Goal: Task Accomplishment & Management: Manage account settings

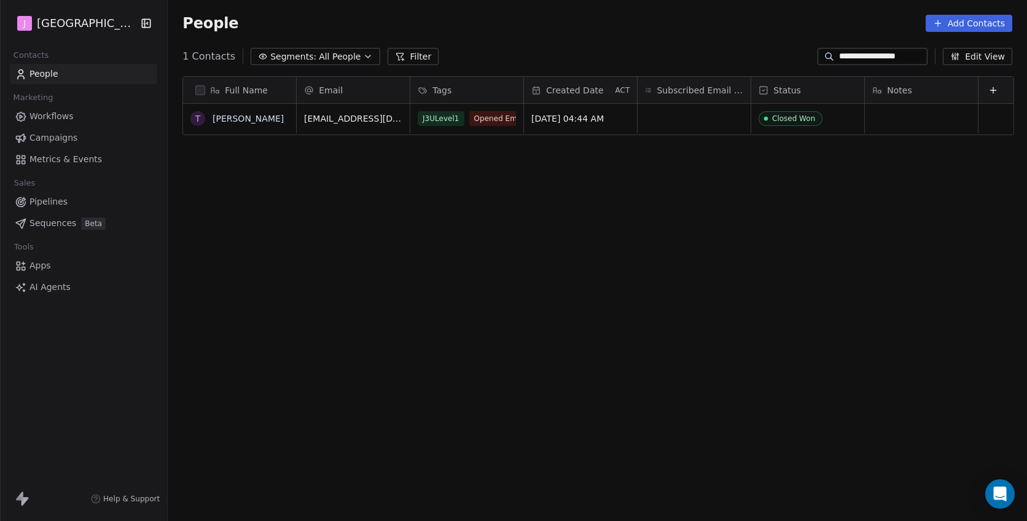
scroll to position [458, 861]
click at [57, 198] on span "Pipelines" at bounding box center [48, 201] width 38 height 13
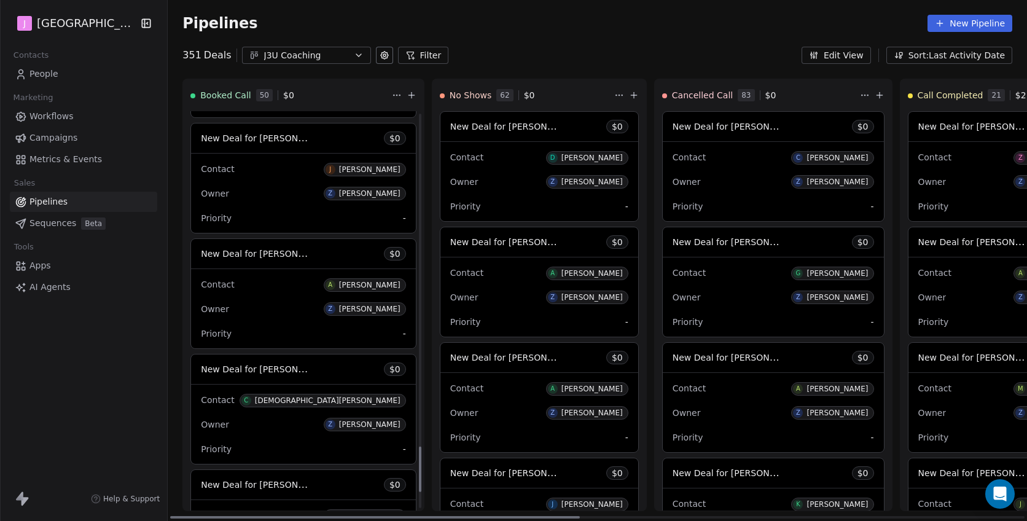
scroll to position [3074, 0]
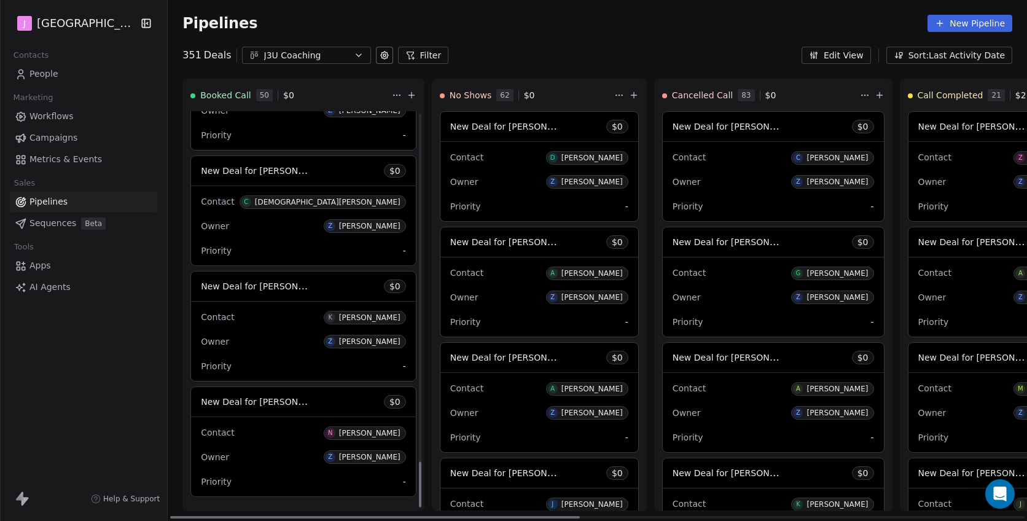
click at [274, 292] on span "New Deal for [PERSON_NAME]" at bounding box center [266, 286] width 130 height 12
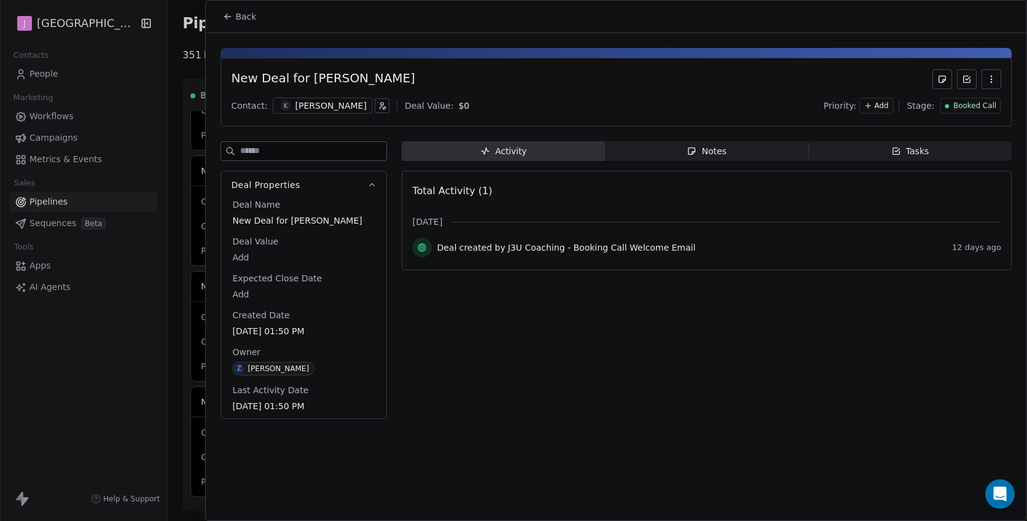
click at [963, 101] on span "Booked Call" at bounding box center [974, 106] width 43 height 10
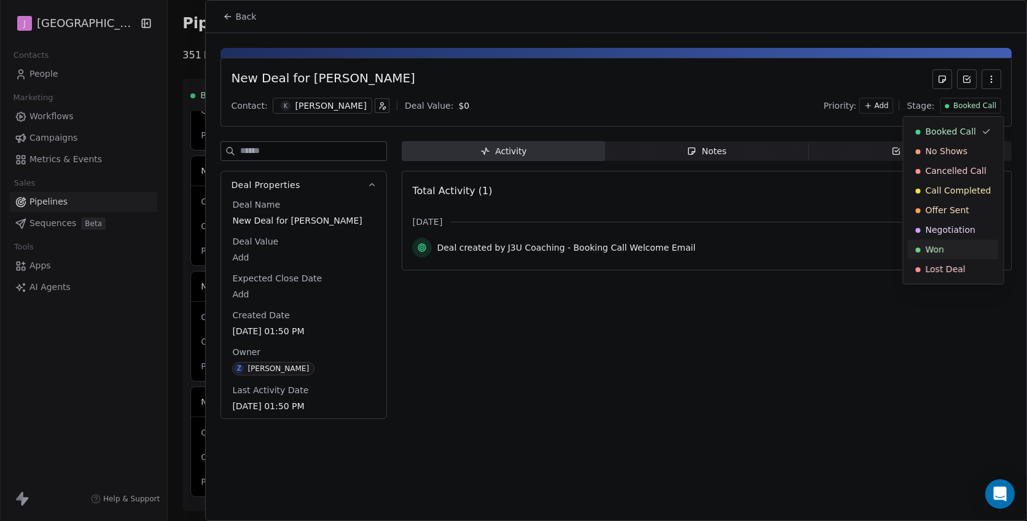
click at [936, 241] on div "Won" at bounding box center [954, 250] width 90 height 20
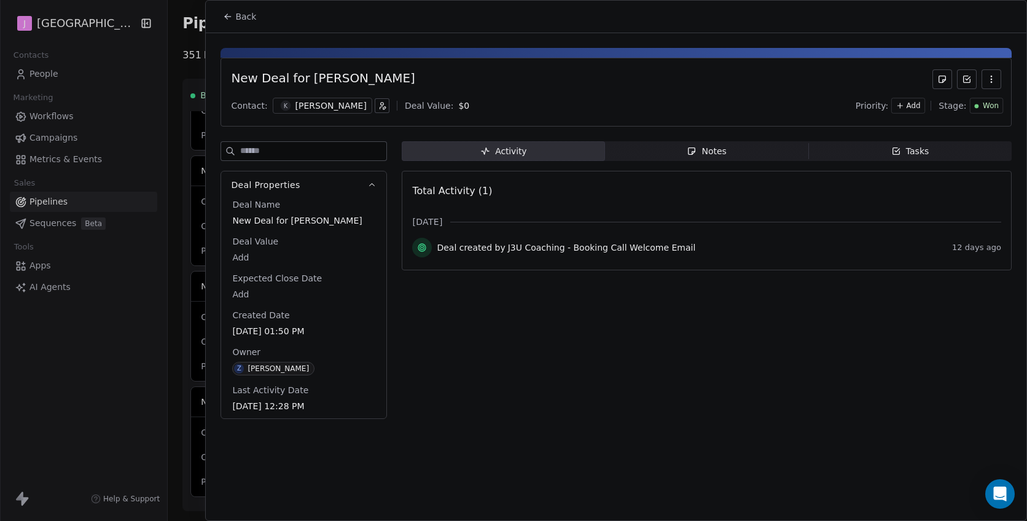
click at [247, 254] on body "J J3 University Contacts People Marketing Workflows Campaigns Metrics & Events …" at bounding box center [513, 260] width 1027 height 521
type input "*****"
click at [237, 20] on html "J J3 University Contacts People Marketing Workflows Campaigns Metrics & Events …" at bounding box center [513, 260] width 1027 height 521
click at [237, 20] on span "Back" at bounding box center [245, 16] width 21 height 12
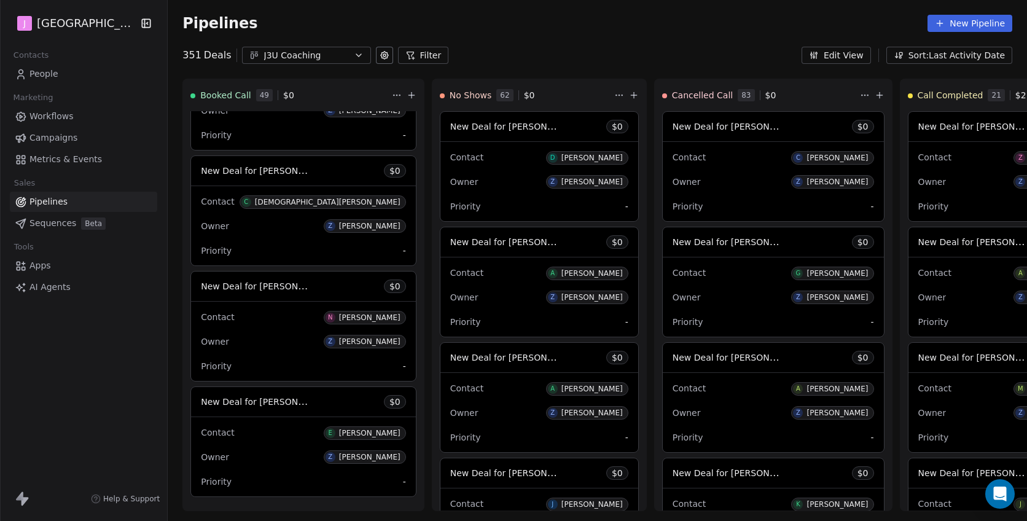
click at [50, 71] on span "People" at bounding box center [43, 74] width 29 height 13
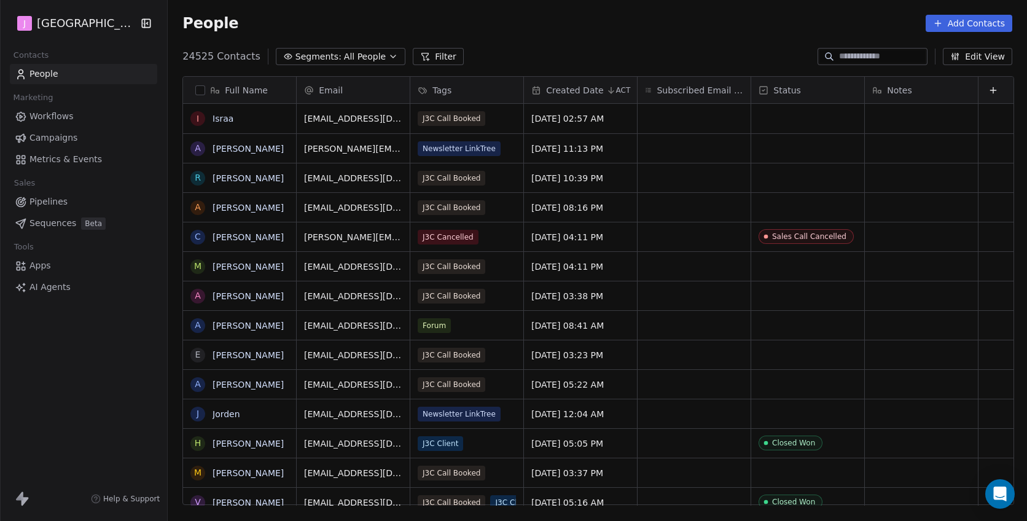
scroll to position [458, 861]
click at [858, 51] on input at bounding box center [882, 56] width 86 height 12
paste input "**********"
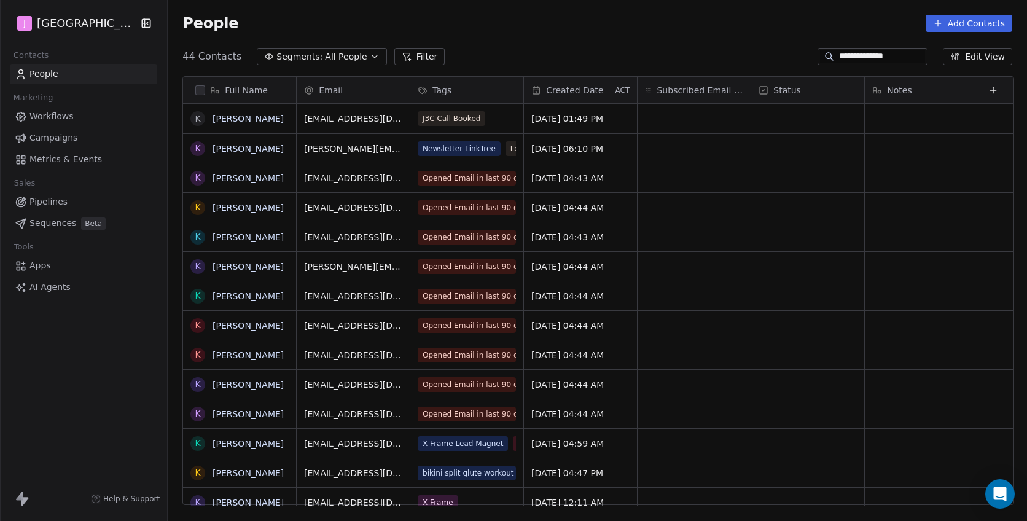
type input "**********"
click at [759, 120] on div "grid" at bounding box center [807, 118] width 113 height 29
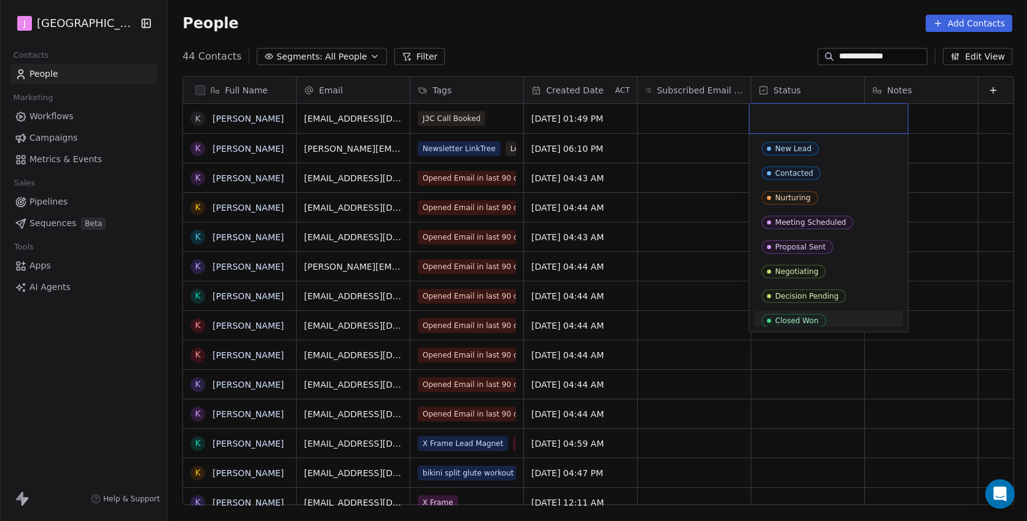
click at [780, 314] on span "Closed Won" at bounding box center [794, 321] width 65 height 14
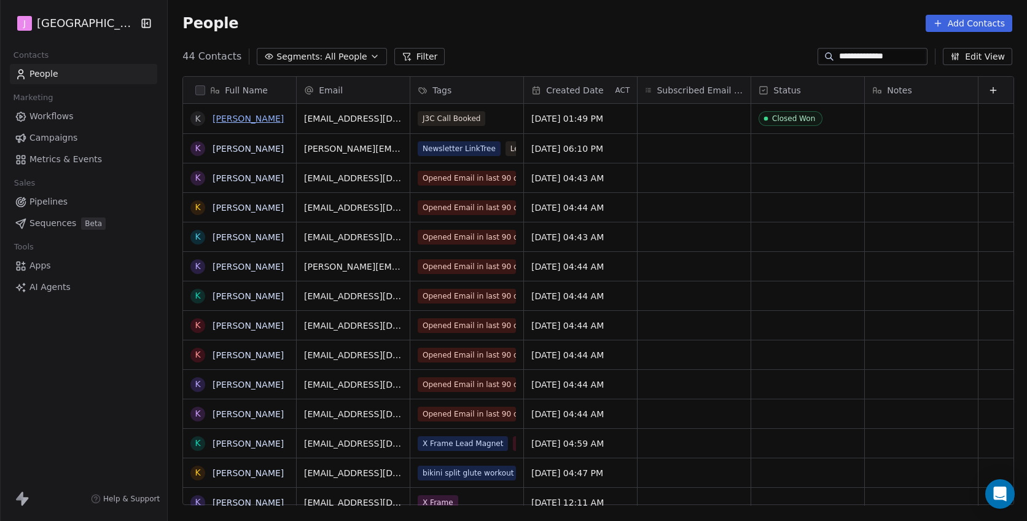
click at [235, 120] on link "Kelly Michalik" at bounding box center [248, 119] width 71 height 10
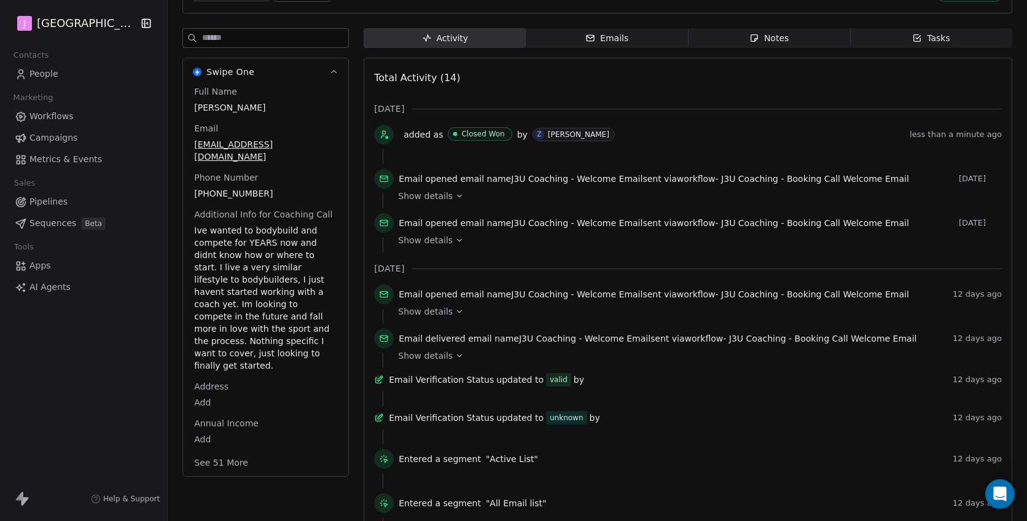
scroll to position [181, 0]
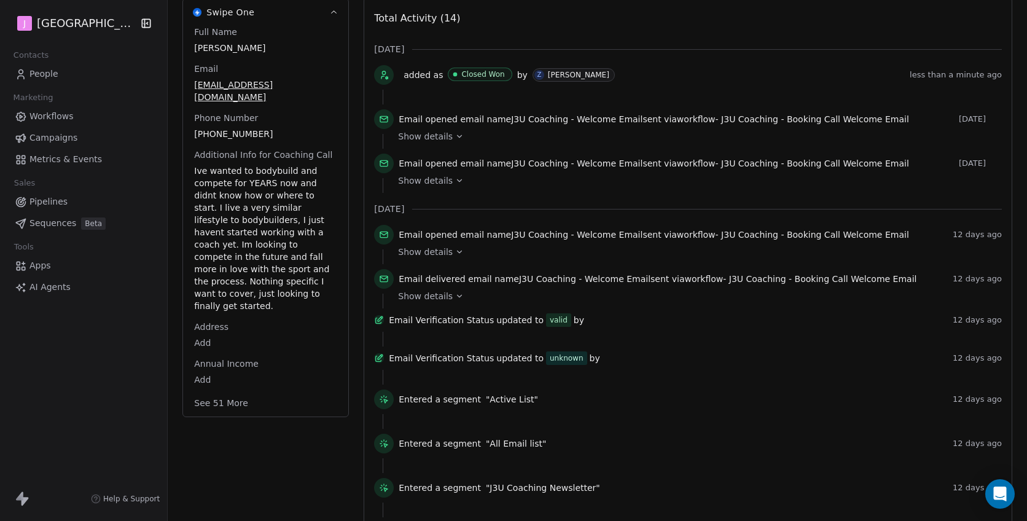
click at [217, 392] on button "See 51 More" at bounding box center [221, 403] width 69 height 22
click at [203, 434] on body "J J3 University Contacts People Marketing Workflows Campaigns Metrics & Events …" at bounding box center [513, 260] width 1027 height 521
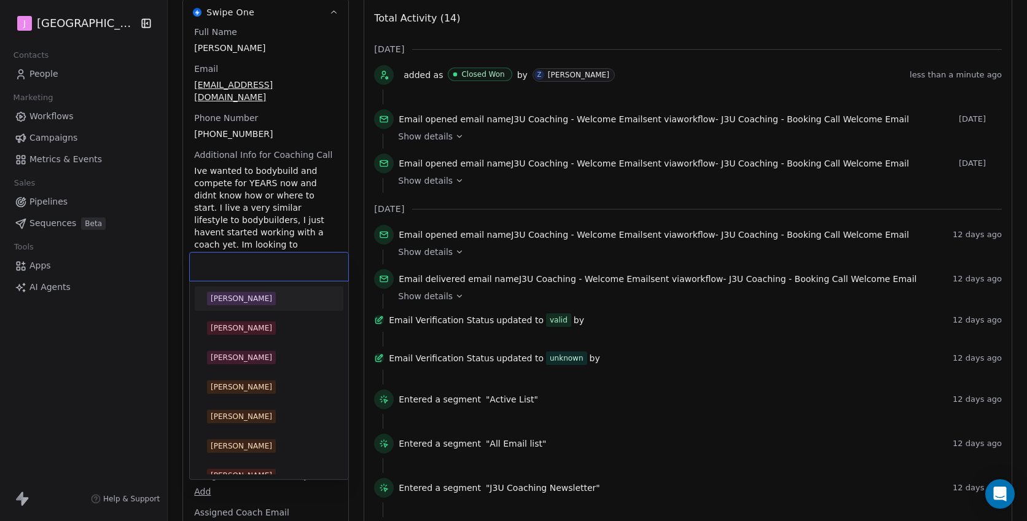
scroll to position [350, 0]
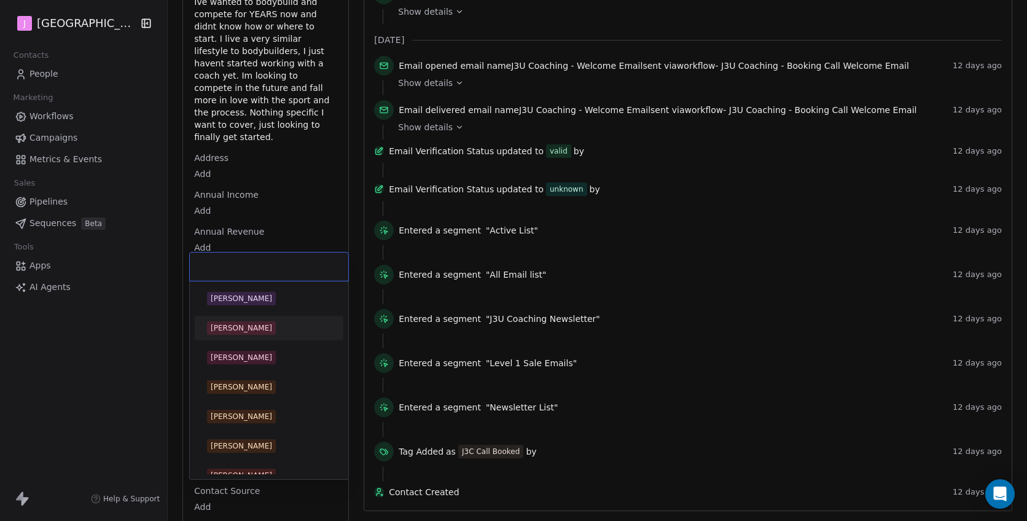
click at [262, 307] on div "Alex Baugh" at bounding box center [269, 299] width 139 height 20
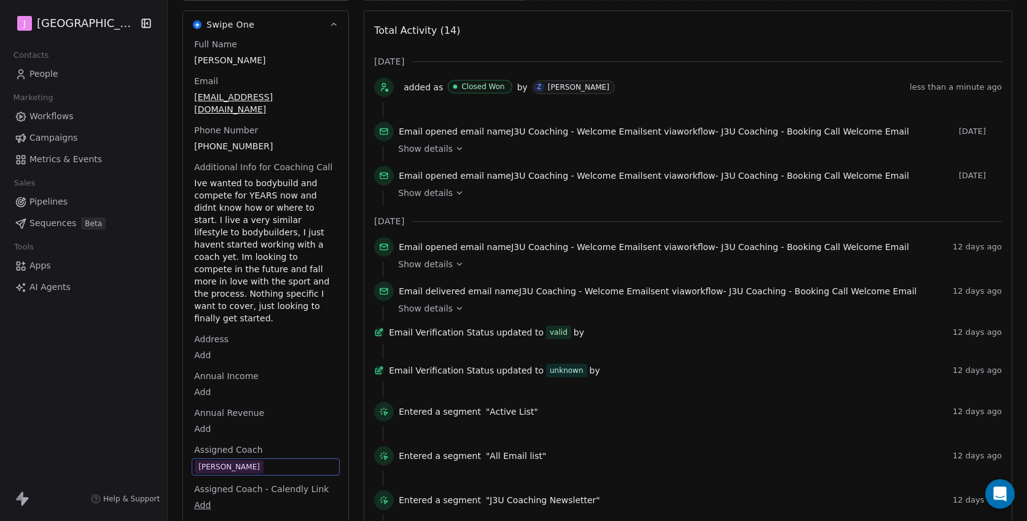
scroll to position [0, 0]
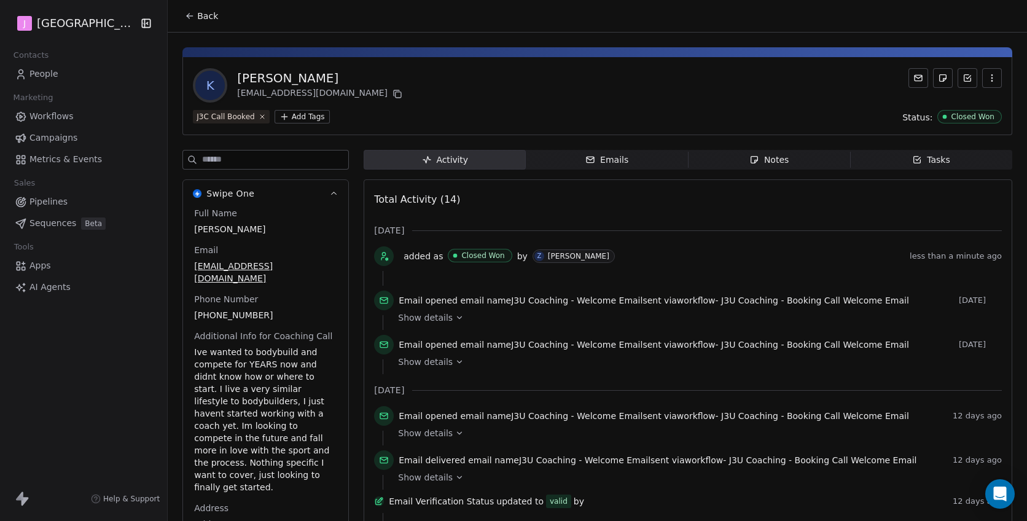
click at [193, 8] on button "Back" at bounding box center [202, 16] width 48 height 22
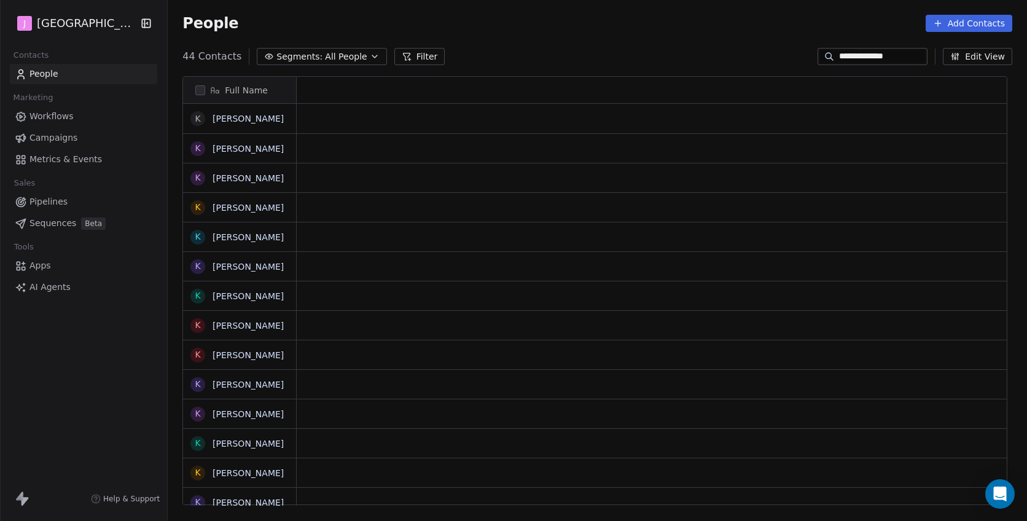
scroll to position [1, 1]
